Goal: Use online tool/utility: Use online tool/utility

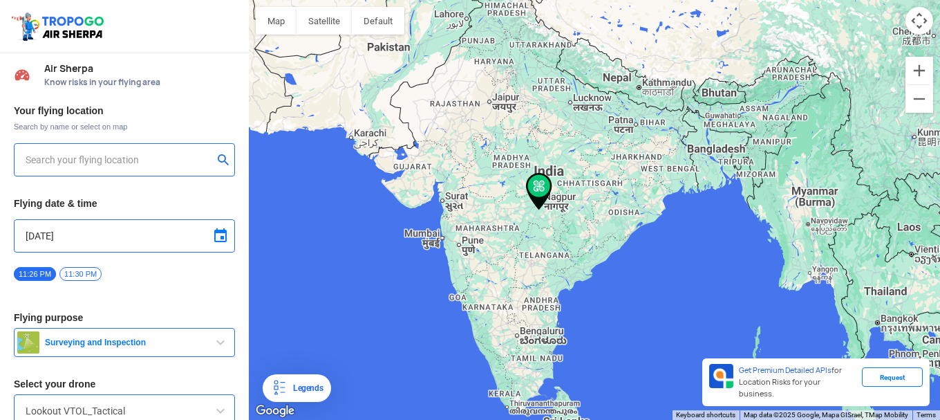
type input "[STREET_ADDRESS]"
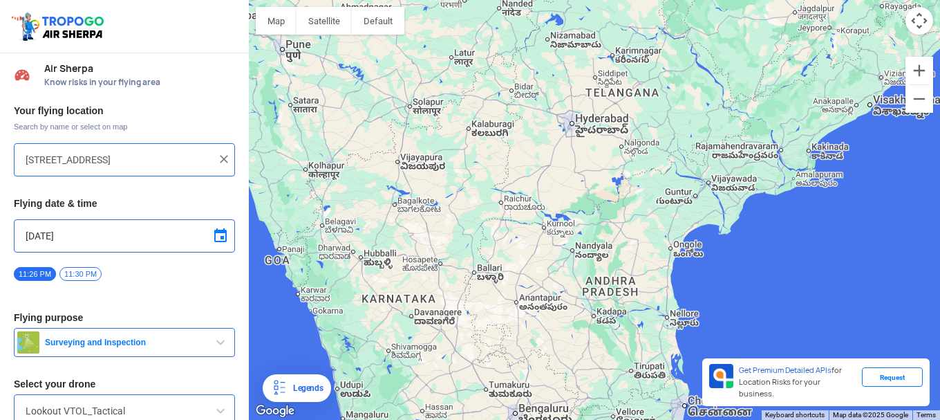
drag, startPoint x: 461, startPoint y: 299, endPoint x: 577, endPoint y: 185, distance: 162.3
click at [577, 185] on div at bounding box center [594, 210] width 691 height 420
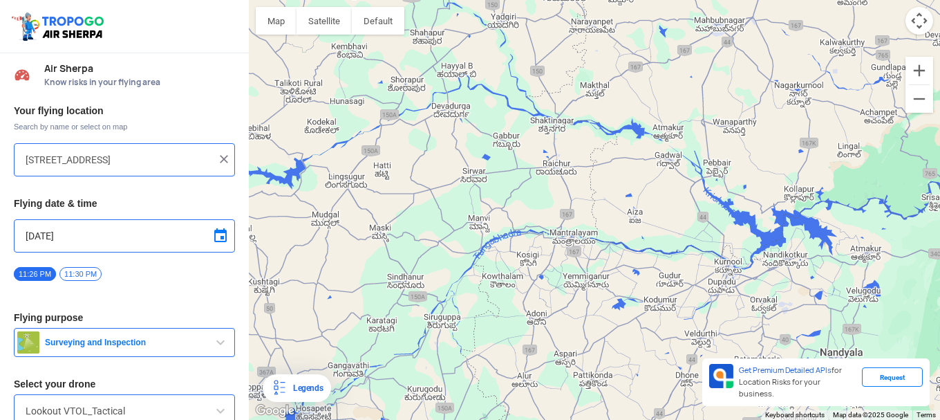
click at [180, 161] on input "[STREET_ADDRESS]" at bounding box center [119, 159] width 187 height 17
click at [218, 160] on img at bounding box center [224, 159] width 14 height 14
click at [197, 159] on input "text" at bounding box center [119, 159] width 187 height 17
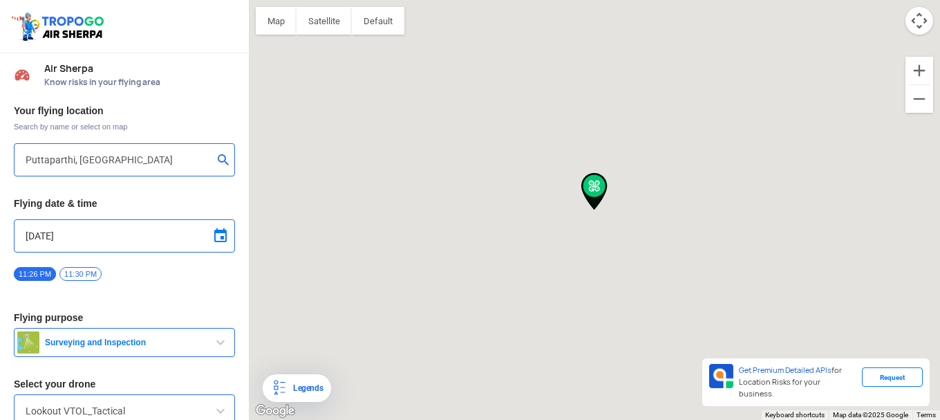
type input "Puttaparthi, [GEOGRAPHIC_DATA] 515134, [GEOGRAPHIC_DATA]"
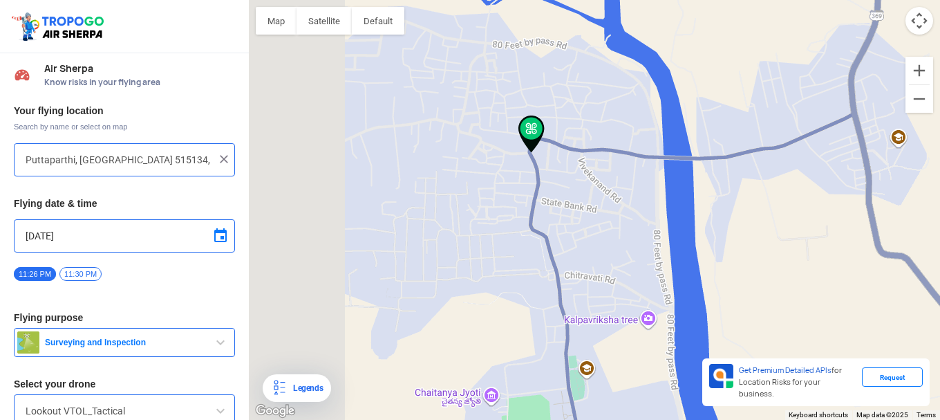
drag, startPoint x: 471, startPoint y: 251, endPoint x: 631, endPoint y: 250, distance: 160.4
click at [631, 250] on div at bounding box center [594, 210] width 691 height 420
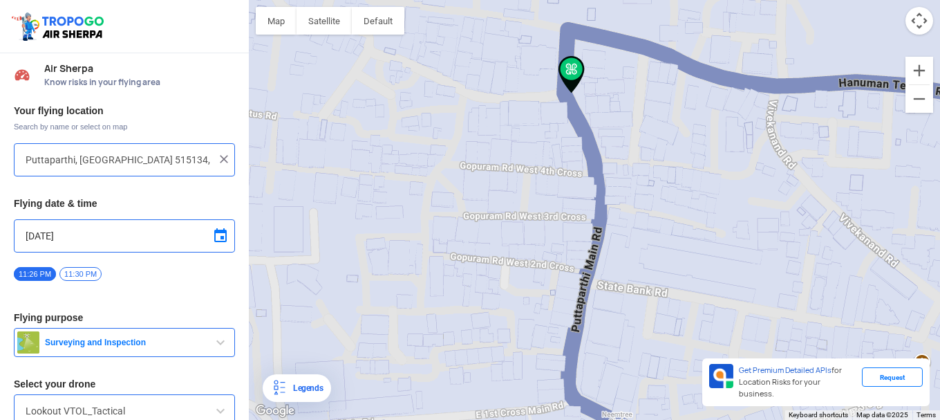
drag, startPoint x: 577, startPoint y: 195, endPoint x: 731, endPoint y: 270, distance: 171.3
click at [731, 270] on div at bounding box center [594, 210] width 691 height 420
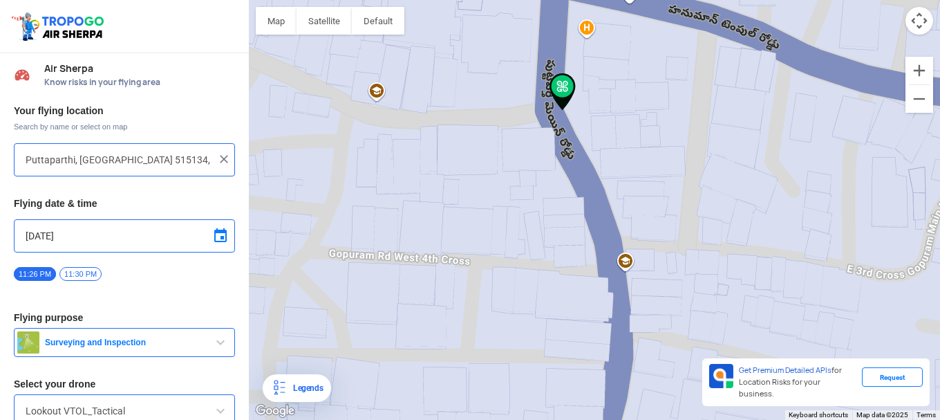
click at [563, 85] on img at bounding box center [563, 91] width 26 height 37
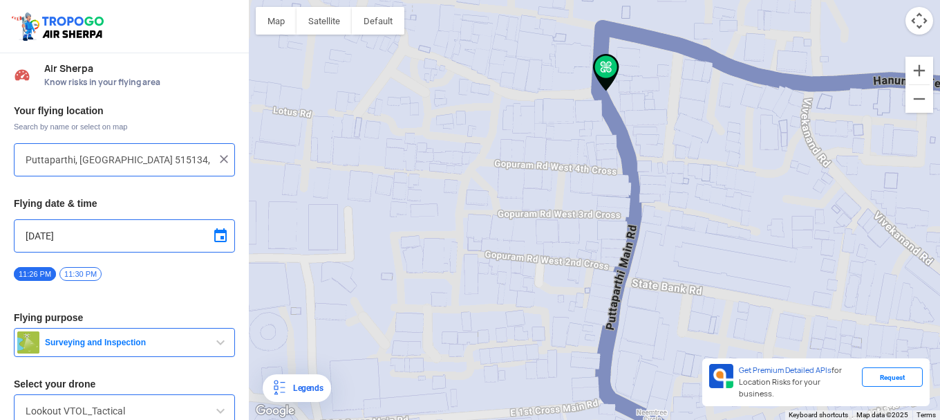
drag, startPoint x: 571, startPoint y: 175, endPoint x: 630, endPoint y: 128, distance: 75.8
click at [630, 128] on div at bounding box center [594, 210] width 691 height 420
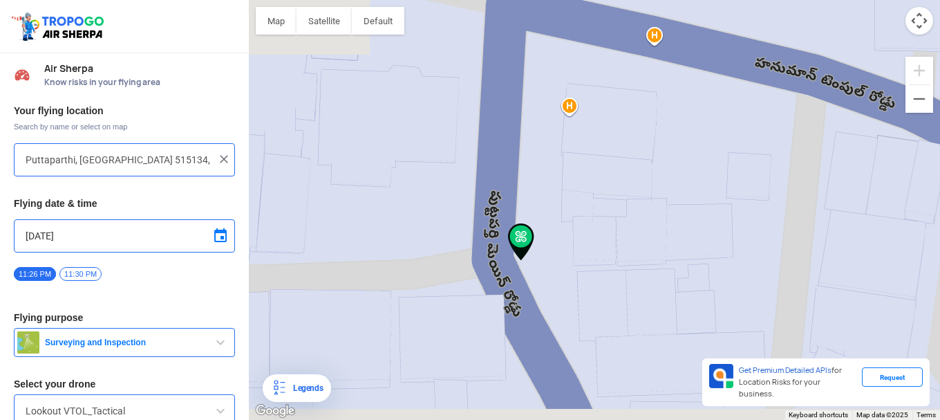
drag, startPoint x: 568, startPoint y: 297, endPoint x: 749, endPoint y: 97, distance: 269.7
click at [749, 97] on div at bounding box center [594, 210] width 691 height 420
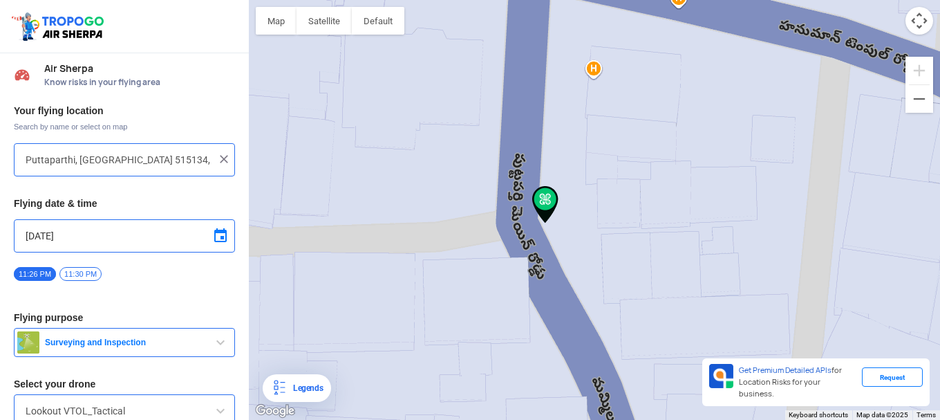
drag, startPoint x: 618, startPoint y: 188, endPoint x: 628, endPoint y: 175, distance: 16.3
click at [628, 175] on div at bounding box center [594, 210] width 691 height 420
click at [591, 70] on div at bounding box center [594, 210] width 691 height 420
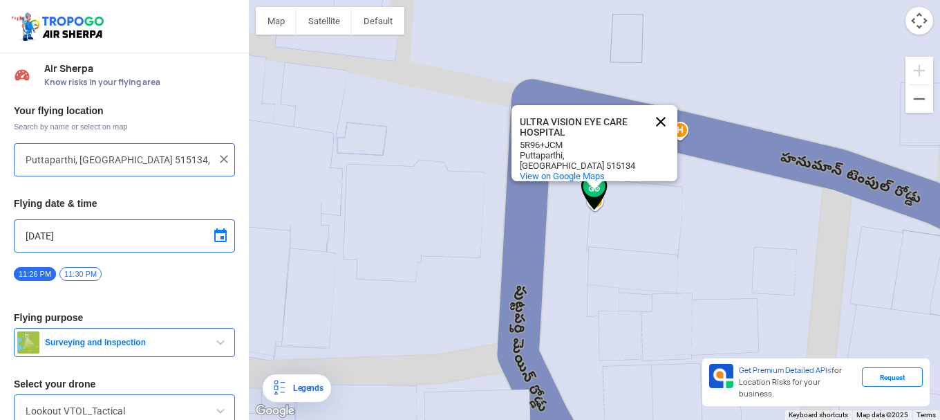
click at [660, 115] on button "Close" at bounding box center [660, 121] width 33 height 33
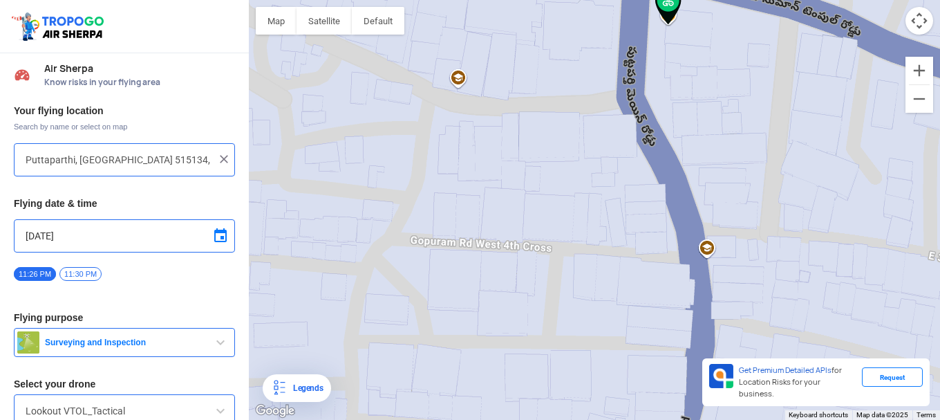
drag, startPoint x: 593, startPoint y: 293, endPoint x: 667, endPoint y: 74, distance: 231.3
click at [667, 74] on div at bounding box center [594, 210] width 691 height 420
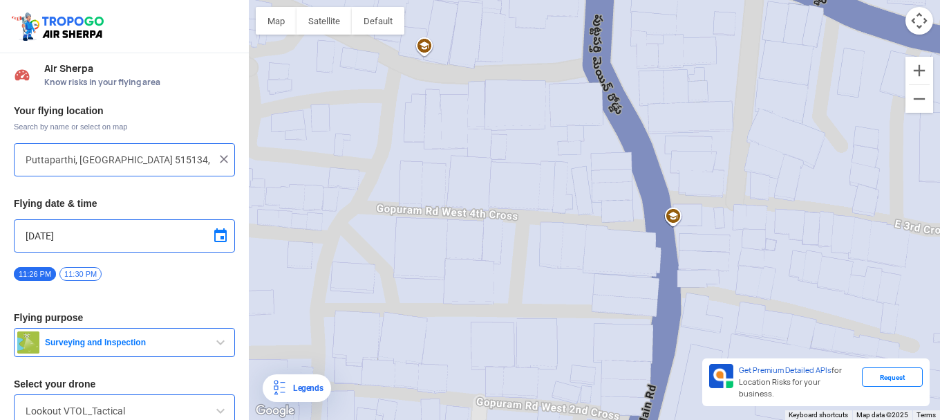
drag, startPoint x: 623, startPoint y: 268, endPoint x: 583, endPoint y: 241, distance: 47.4
click at [583, 241] on div at bounding box center [594, 210] width 691 height 420
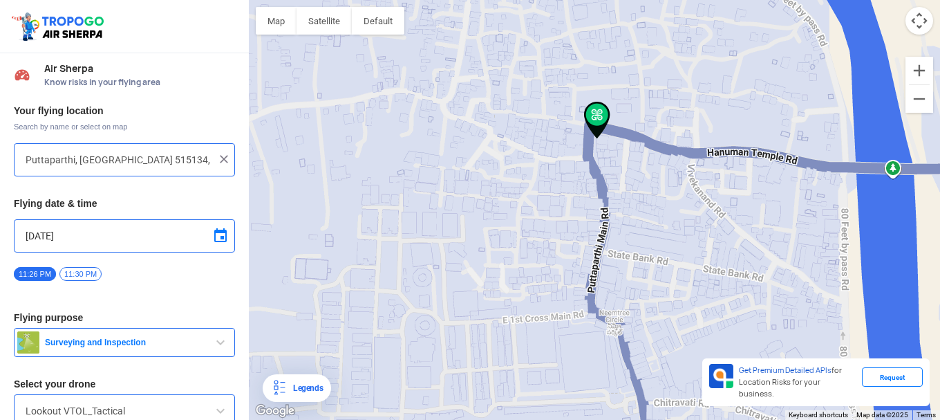
drag, startPoint x: 650, startPoint y: 283, endPoint x: 652, endPoint y: 241, distance: 42.2
click at [652, 241] on div at bounding box center [594, 210] width 691 height 420
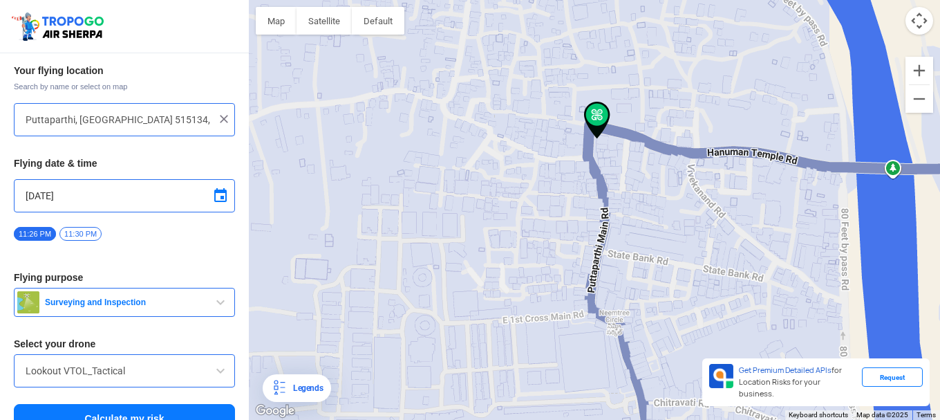
scroll to position [62, 0]
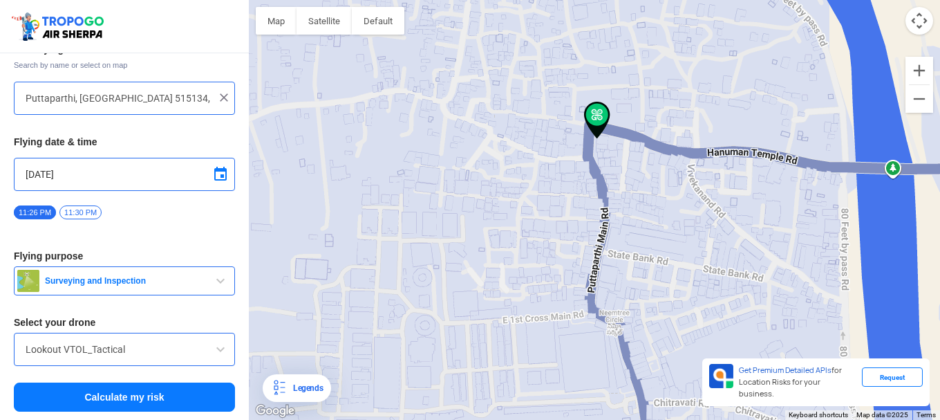
click at [160, 395] on button "Calculate my risk" at bounding box center [124, 396] width 221 height 29
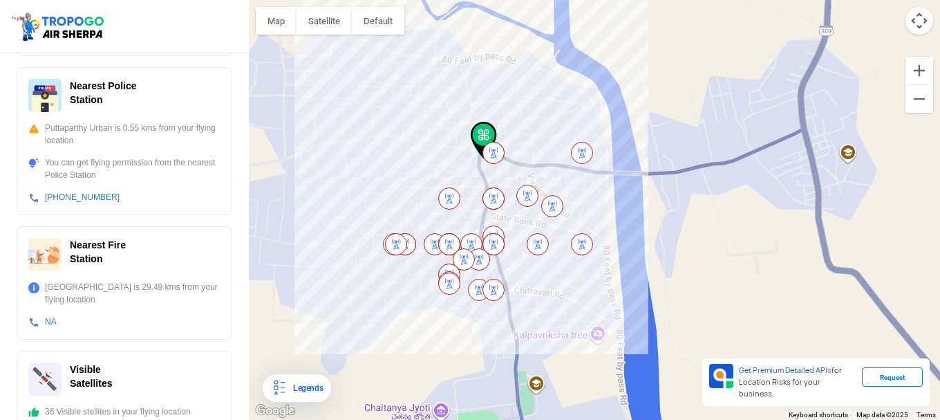
scroll to position [547, 0]
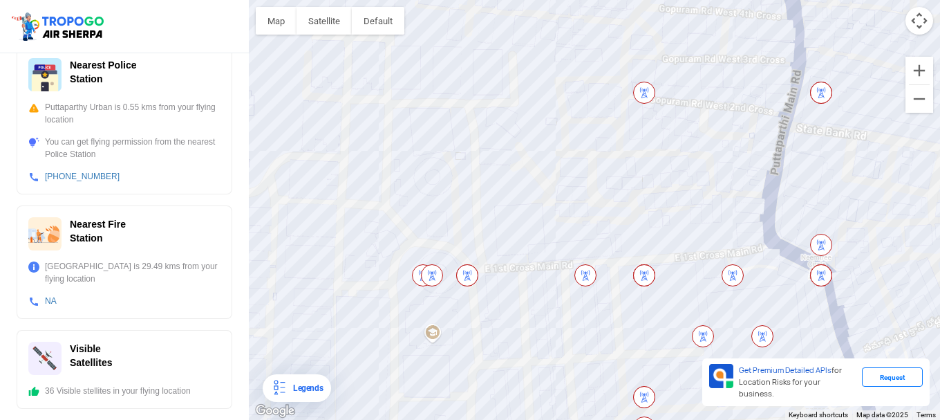
drag, startPoint x: 537, startPoint y: 241, endPoint x: 676, endPoint y: 136, distance: 174.2
click at [676, 136] on div at bounding box center [594, 210] width 691 height 420
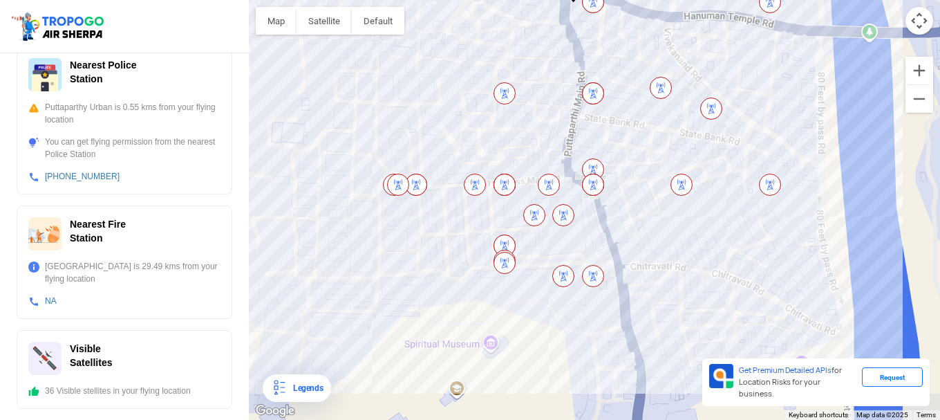
drag, startPoint x: 617, startPoint y: 191, endPoint x: 485, endPoint y: 153, distance: 137.9
click at [485, 153] on div at bounding box center [594, 210] width 691 height 420
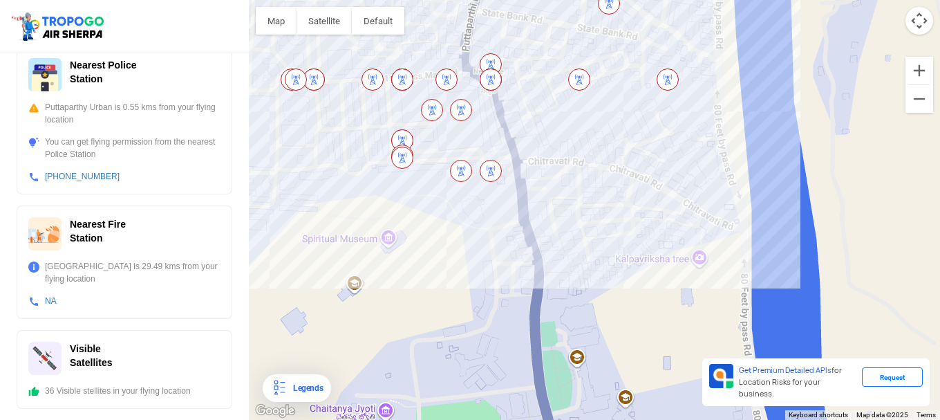
drag, startPoint x: 696, startPoint y: 295, endPoint x: 594, endPoint y: 190, distance: 146.7
click at [594, 190] on div at bounding box center [594, 210] width 691 height 420
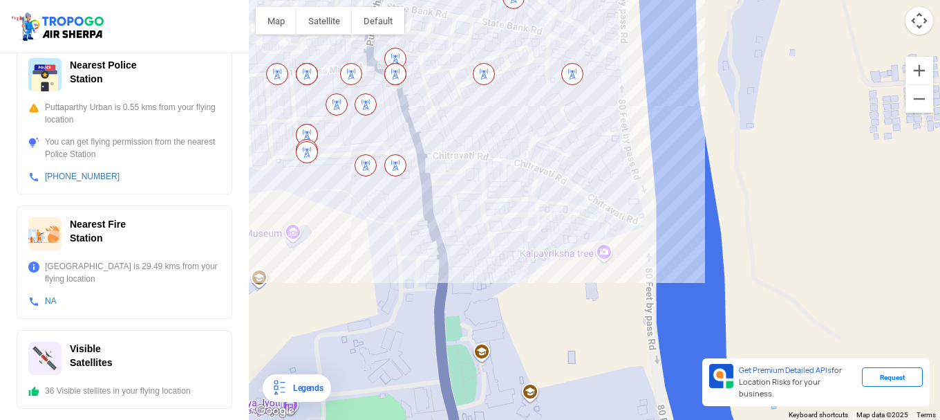
drag, startPoint x: 650, startPoint y: 214, endPoint x: 552, endPoint y: 212, distance: 98.2
click at [552, 212] on div at bounding box center [594, 210] width 691 height 420
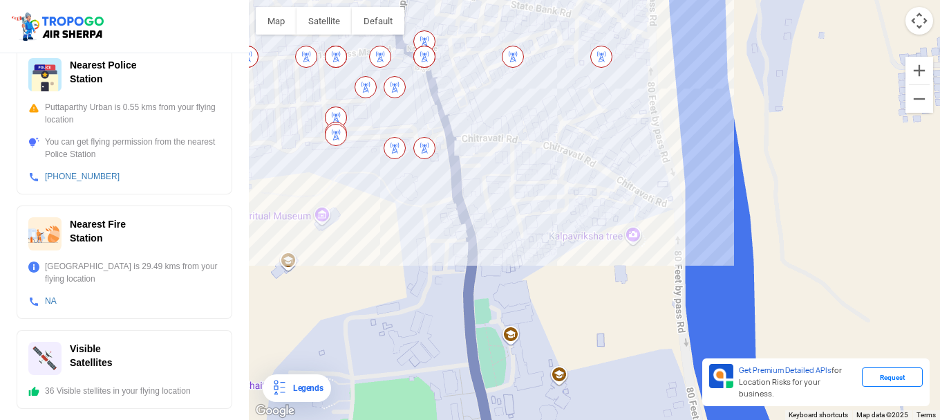
drag, startPoint x: 552, startPoint y: 209, endPoint x: 583, endPoint y: 191, distance: 35.3
click at [583, 191] on div at bounding box center [594, 210] width 691 height 420
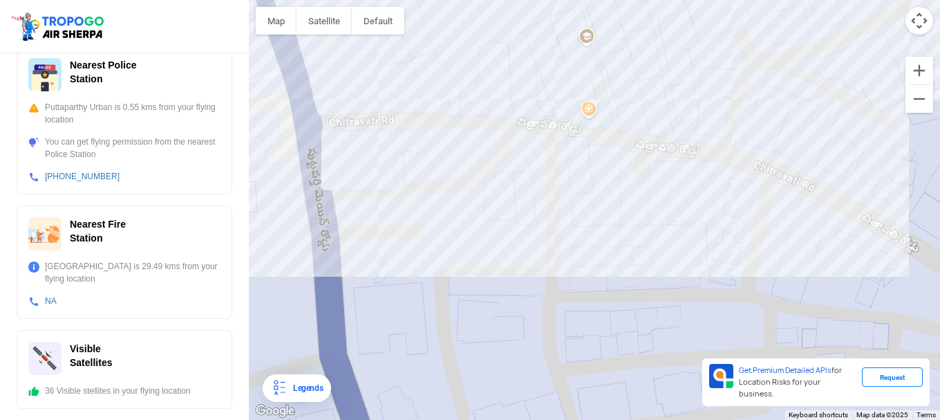
click at [584, 109] on div at bounding box center [594, 210] width 691 height 420
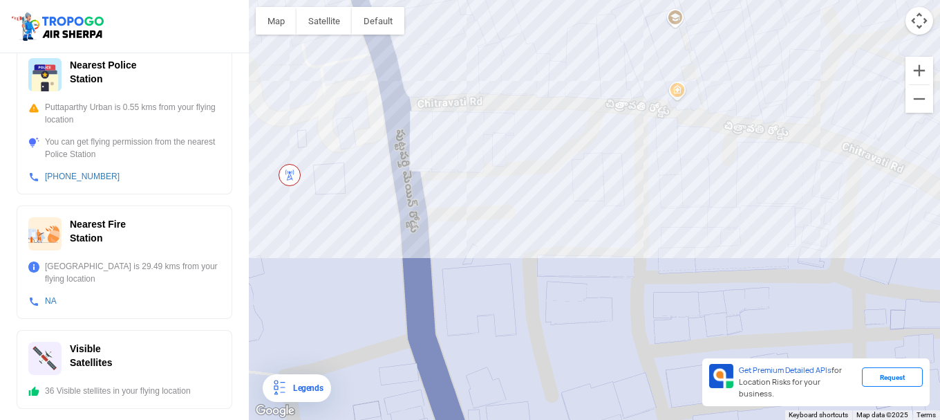
drag, startPoint x: 465, startPoint y: 167, endPoint x: 555, endPoint y: 148, distance: 91.8
click at [555, 148] on div at bounding box center [594, 210] width 691 height 420
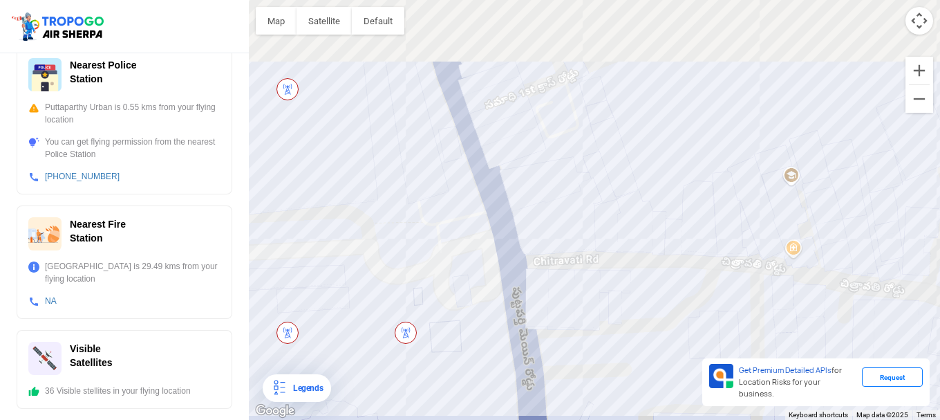
drag, startPoint x: 529, startPoint y: 161, endPoint x: 650, endPoint y: 326, distance: 204.8
click at [650, 326] on div at bounding box center [594, 210] width 691 height 420
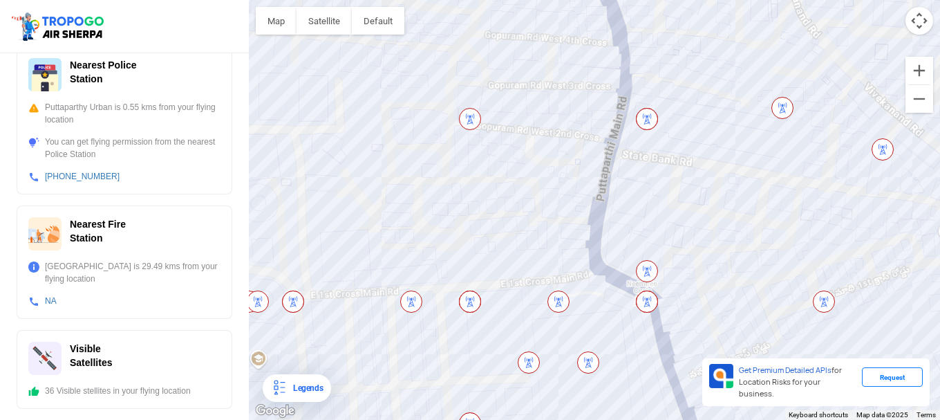
drag, startPoint x: 562, startPoint y: 247, endPoint x: 592, endPoint y: 349, distance: 106.1
click at [592, 349] on div at bounding box center [594, 210] width 691 height 420
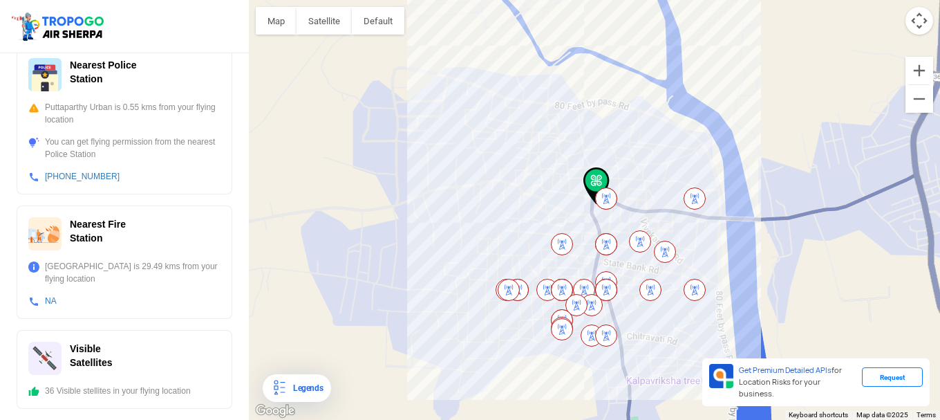
click at [608, 336] on img at bounding box center [606, 335] width 22 height 22
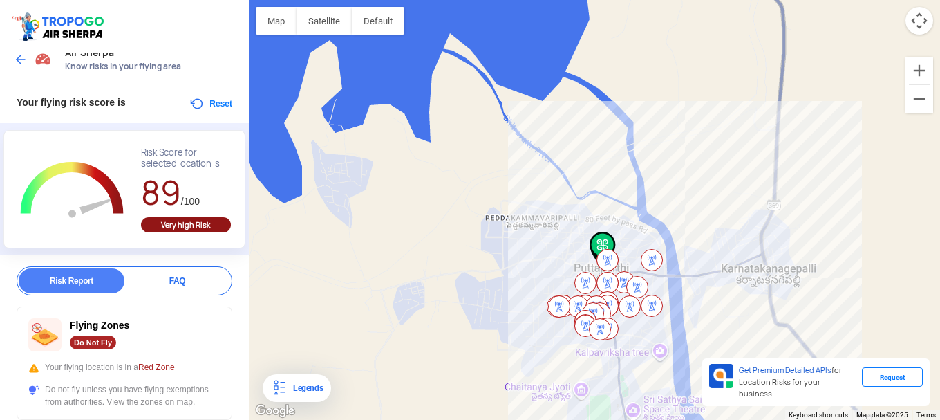
scroll to position [0, 0]
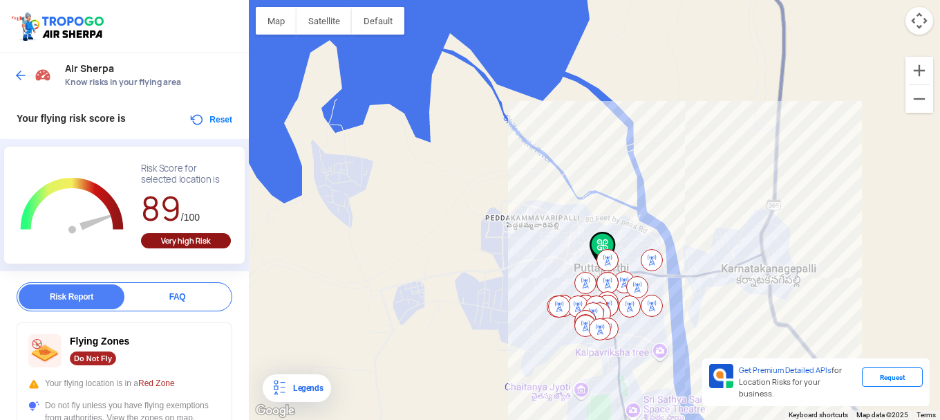
click at [19, 76] on img at bounding box center [21, 75] width 14 height 14
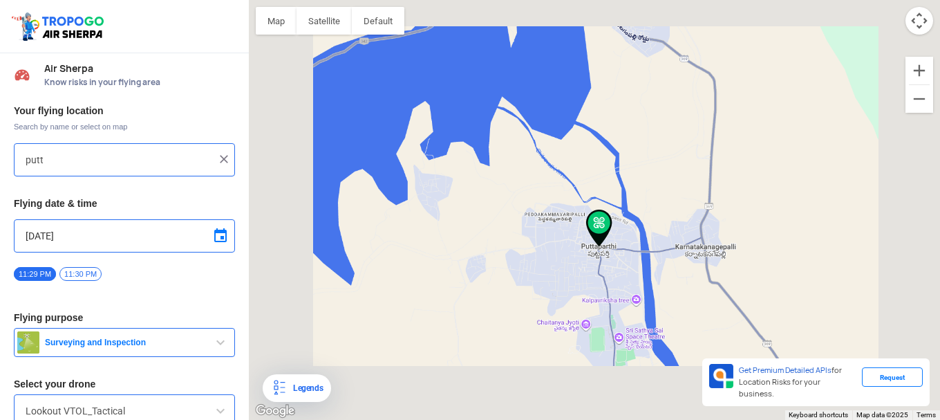
type input "Puttaparthi, [GEOGRAPHIC_DATA] 515134, [GEOGRAPHIC_DATA]"
